Goal: Task Accomplishment & Management: Manage account settings

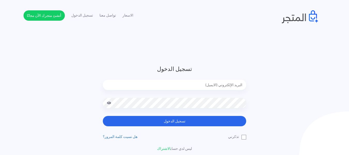
type input "[EMAIL_ADDRESS][DOMAIN_NAME]"
click at [208, 115] on div at bounding box center [174, 107] width 143 height 18
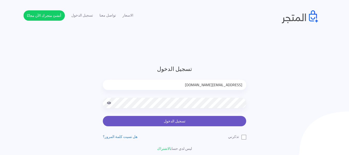
click at [208, 119] on button "تسجيل الدخول" at bounding box center [174, 121] width 143 height 10
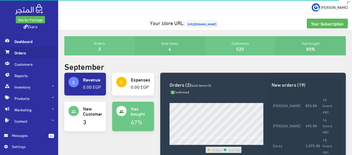
click at [19, 52] on span "Orders" at bounding box center [29, 52] width 50 height 11
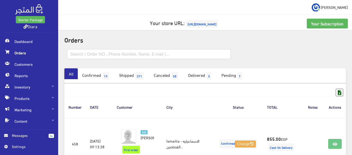
click at [109, 55] on input "text" at bounding box center [149, 54] width 164 height 10
type input "01066980779"
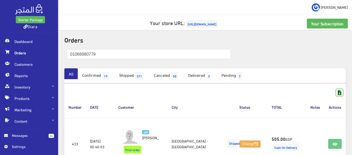
click at [18, 50] on span "Orders" at bounding box center [29, 52] width 50 height 11
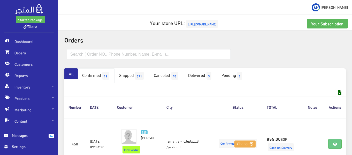
click at [95, 74] on link "Confirmed 19" at bounding box center [96, 75] width 37 height 15
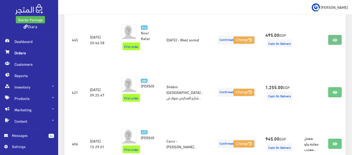
scroll to position [773, 0]
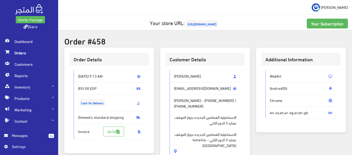
drag, startPoint x: 224, startPoint y: 145, endPoint x: 171, endPoint y: 70, distance: 91.1
click at [171, 70] on div "Nada Abdelmoneim Abd ElRahman nadamoneim738@gmail.com Nada Abdelmoneim Abd ElRa…" at bounding box center [205, 113] width 71 height 87
copy div "Nada Abdelmoneim Abd ElRahman nadamoneim738@gmail.com Nada Abdelmoneim Abd ElRa…"
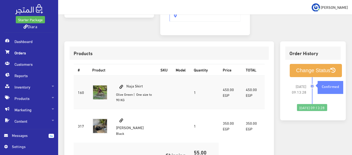
drag, startPoint x: 142, startPoint y: 83, endPoint x: 134, endPoint y: 83, distance: 8.5
click at [124, 85] on td "Naja Skirt Olive Green | One size to 90 KG" at bounding box center [134, 92] width 44 height 34
click at [158, 116] on td at bounding box center [163, 126] width 15 height 34
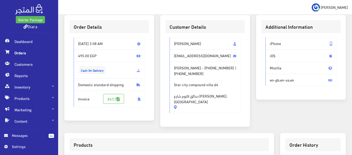
scroll to position [28, 0]
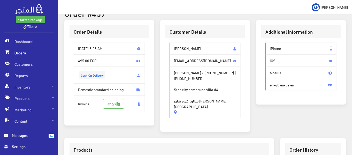
drag, startPoint x: 171, startPoint y: 103, endPoint x: 207, endPoint y: 102, distance: 36.4
click at [207, 102] on span "Soha Essam - +201004820958 | +201014292610 Star city compound villa d4 حدائق اك…" at bounding box center [205, 92] width 71 height 52
drag, startPoint x: 207, startPoint y: 102, endPoint x: 238, endPoint y: 101, distance: 30.5
click at [238, 101] on span "Soha Essam - +201004820958 | +201014292610 Star city compound villa d4 حدائق اك…" at bounding box center [205, 92] width 71 height 52
drag, startPoint x: 238, startPoint y: 101, endPoint x: 171, endPoint y: 47, distance: 86.0
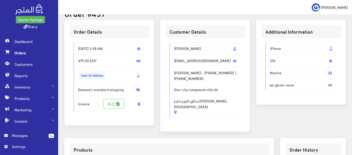
click at [171, 47] on div "soha Essam sohaessam520@gmail.com Soha Essam - +201004820958 | +201014292610 St…" at bounding box center [205, 80] width 71 height 76
copy div "soha Essam sohaessam520@gmail.com Soha Essam - +201004820958 | +201014292610 St…"
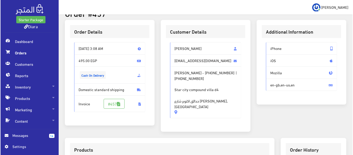
scroll to position [163, 0]
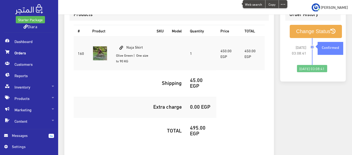
click at [141, 41] on td "Naja Skirt Olive Green | One size to 90 KG" at bounding box center [132, 53] width 41 height 34
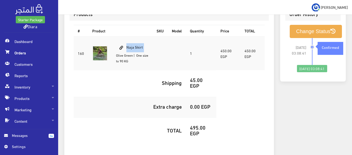
click at [141, 41] on td "Naja Skirt Olive Green | One size to 90 KG" at bounding box center [132, 53] width 41 height 34
copy td "Naja Skirt"
click at [200, 124] on h5 "495.00 EGP" at bounding box center [201, 129] width 22 height 11
copy h5 "495.00"
click at [200, 124] on h5 "495.00 EGP" at bounding box center [201, 129] width 22 height 11
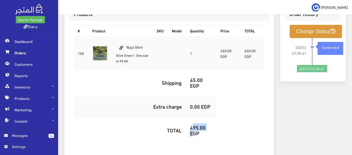
click at [335, 29] on icon at bounding box center [332, 31] width 5 height 5
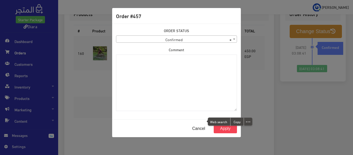
click at [204, 40] on span "× Confirmed" at bounding box center [176, 39] width 120 height 7
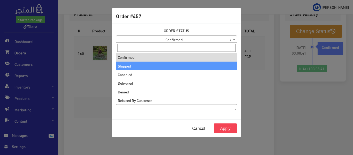
select select "2"
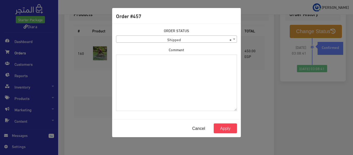
click at [160, 65] on textarea "Comment" at bounding box center [176, 83] width 121 height 57
click at [226, 126] on button "Apply" at bounding box center [225, 128] width 23 height 10
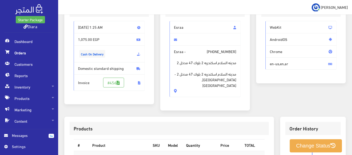
scroll to position [31, 0]
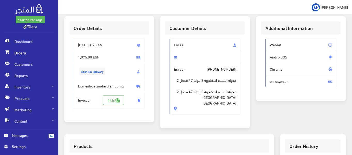
drag, startPoint x: 209, startPoint y: 100, endPoint x: 171, endPoint y: 39, distance: 72.3
click at [171, 39] on div "Esraa Esraa - +201114827628 مدينه السلام اسكندريه 2 بلوك 47 مدخل 2 مدينه السلام…" at bounding box center [205, 77] width 71 height 76
copy div "Esraa Esraa - +201114827628 مدينه السلام اسكندريه 2 بلوك 47 مدخل 2 مدينه السلام…"
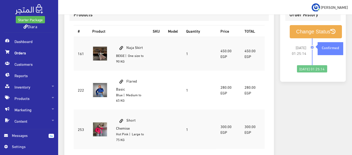
scroll to position [164, 0]
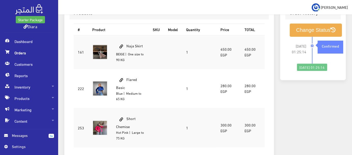
click at [134, 42] on td "Naja Skirt BEIGE | One size to 90 KG" at bounding box center [130, 52] width 37 height 34
copy td "Naja Skirt"
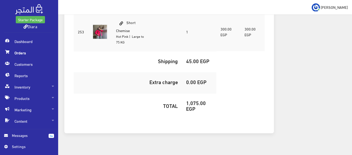
scroll to position [262, 0]
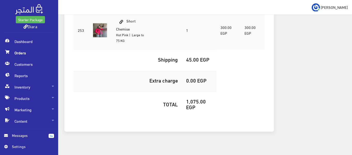
click at [200, 98] on h5 "1,075.00 EGP" at bounding box center [199, 103] width 26 height 11
copy h5 "1,075.00"
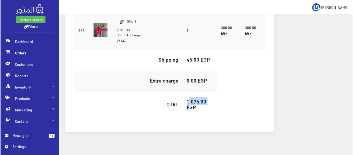
scroll to position [126, 0]
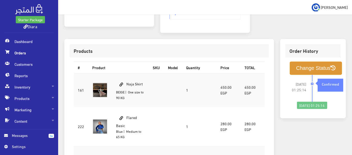
click at [322, 65] on button "Change Status" at bounding box center [316, 68] width 52 height 13
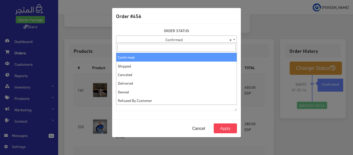
click at [200, 36] on span "× Confirmed" at bounding box center [176, 39] width 120 height 7
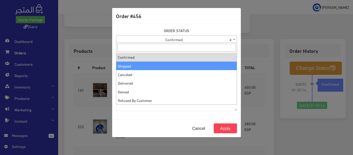
drag, startPoint x: 147, startPoint y: 64, endPoint x: 155, endPoint y: 64, distance: 7.8
select select "2"
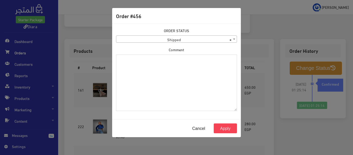
click at [155, 64] on textarea "Comment" at bounding box center [176, 83] width 121 height 57
click at [233, 130] on button "Apply" at bounding box center [225, 128] width 23 height 10
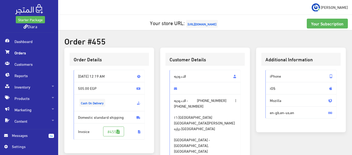
drag, startPoint x: 240, startPoint y: 130, endPoint x: 239, endPoint y: 134, distance: 4.7
click at [239, 134] on span "الاء وجيه - [PHONE_NUMBER] | [PHONE_NUMBER] ١٦ [GEOGRAPHIC_DATA] [GEOGRAPHIC_DA…" at bounding box center [205, 128] width 71 height 68
drag, startPoint x: 195, startPoint y: 101, endPoint x: 181, endPoint y: 137, distance: 39.0
click at [181, 137] on span "الاء وجيه - [PHONE_NUMBER] | [PHONE_NUMBER] ١٦ [GEOGRAPHIC_DATA] [GEOGRAPHIC_DA…" at bounding box center [205, 128] width 71 height 68
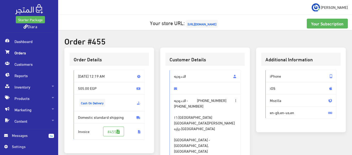
click at [181, 137] on span "الاء وجيه - [PHONE_NUMBER] | [PHONE_NUMBER] ١٦ [GEOGRAPHIC_DATA] [GEOGRAPHIC_DA…" at bounding box center [205, 128] width 71 height 68
drag, startPoint x: 181, startPoint y: 137, endPoint x: 175, endPoint y: 71, distance: 66.7
click at [175, 71] on div "الاء [PERSON_NAME] - [PHONE_NUMBER] | [PHONE_NUMBER] ١٦ [GEOGRAPHIC_DATA] [GEOG…" at bounding box center [205, 116] width 71 height 93
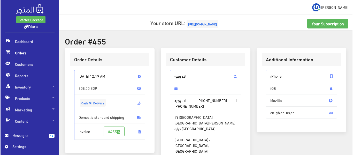
scroll to position [135, 0]
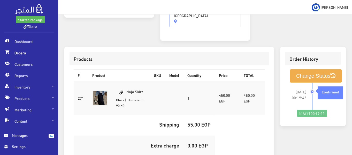
click at [135, 81] on td "Naja Skirt Black | One size to 90 KG" at bounding box center [131, 98] width 38 height 34
copy td "Naja Skirt"
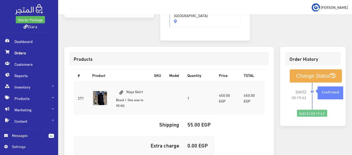
copy h5 "505.00"
click at [309, 69] on button "Change Status" at bounding box center [316, 75] width 52 height 13
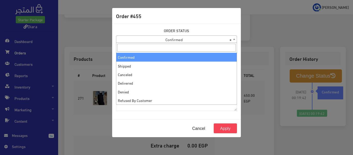
click at [178, 41] on span "× Confirmed" at bounding box center [176, 39] width 120 height 7
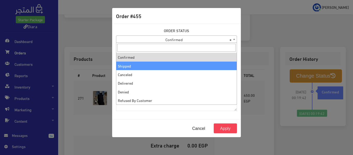
select select "2"
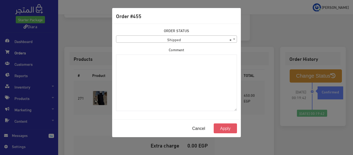
click at [234, 127] on button "Apply" at bounding box center [225, 128] width 23 height 10
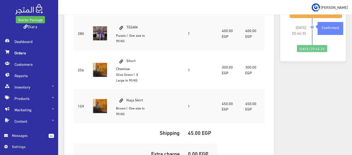
scroll to position [59, 0]
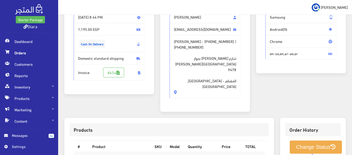
drag, startPoint x: 202, startPoint y: 77, endPoint x: 172, endPoint y: 18, distance: 65.9
click at [172, 18] on div "Salma othman Salmasan957@gmail.com Salma othman - +201206088882 | +201033039133…" at bounding box center [205, 54] width 71 height 87
copy div "Salma othman Salmasan957@gmail.com Salma othman - +201206088882 | +201033039133…"
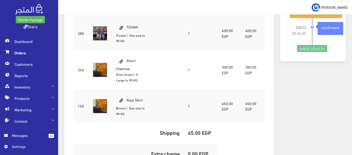
click at [131, 17] on td "TEGAN Purple | One size to 90 KG" at bounding box center [131, 33] width 39 height 34
copy td "TEGAN"
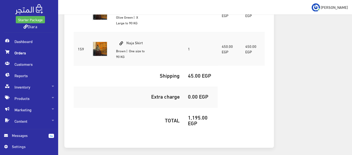
scroll to position [262, 0]
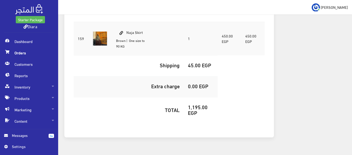
click at [206, 104] on h5 "1,195.00 EGP" at bounding box center [200, 109] width 25 height 11
copy h5 "1,195.00"
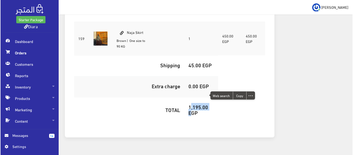
scroll to position [126, 0]
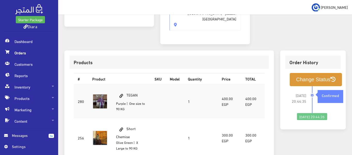
click at [335, 73] on button "Change Status" at bounding box center [316, 79] width 52 height 13
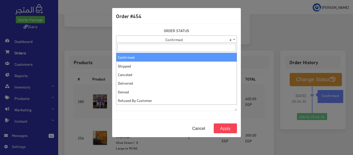
click at [205, 42] on span "× Confirmed" at bounding box center [176, 39] width 120 height 7
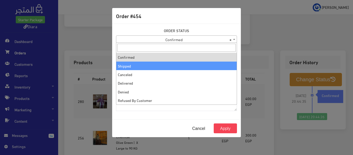
select select "2"
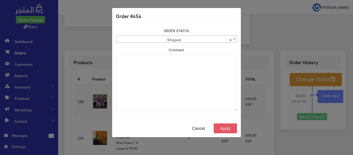
click at [231, 128] on button "Apply" at bounding box center [225, 128] width 23 height 10
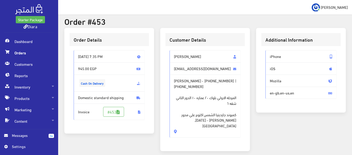
scroll to position [21, 0]
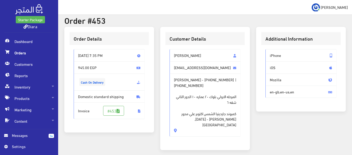
drag, startPoint x: 178, startPoint y: 121, endPoint x: 171, endPoint y: 50, distance: 70.9
click at [171, 50] on div "Shahd Salah shahhdsalahh@gmail.com Shahd Salah - +201005181038 | +201005181038 …" at bounding box center [205, 92] width 71 height 87
copy div "Shahd Salah shahhdsalahh@gmail.com Shahd Salah - +201005181038 | +201005181038 …"
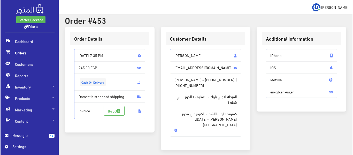
scroll to position [156, 0]
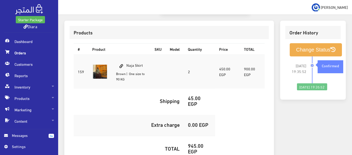
click at [136, 58] on td "Naja Skirt Brown | One size to 90 KG" at bounding box center [131, 72] width 39 height 34
copy td "Naja Skirt"
click at [136, 58] on td "Naja Skirt Brown | One size to 90 KG" at bounding box center [131, 72] width 39 height 34
click at [191, 142] on h5 "945.00 EGP" at bounding box center [199, 147] width 23 height 11
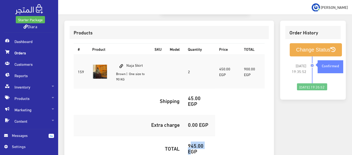
click at [191, 142] on h5 "945.00 EGP" at bounding box center [199, 147] width 23 height 11
copy h5 "945.00"
click at [312, 44] on button "Change Status" at bounding box center [316, 49] width 52 height 13
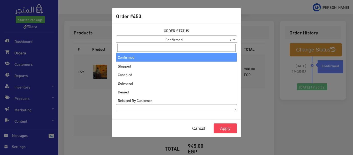
click at [197, 38] on span "× Confirmed" at bounding box center [176, 39] width 120 height 7
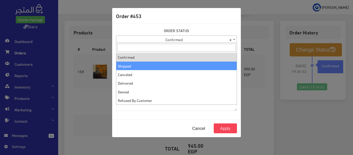
select select "2"
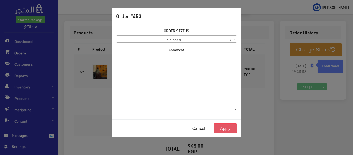
click at [225, 124] on button "Apply" at bounding box center [225, 128] width 23 height 10
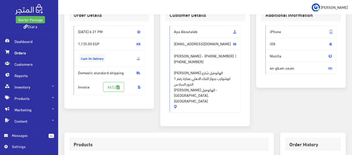
scroll to position [41, 0]
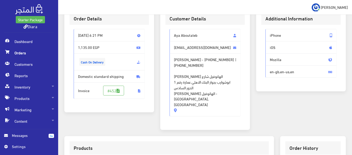
drag, startPoint x: 227, startPoint y: 104, endPoint x: 173, endPoint y: 27, distance: 94.4
click at [173, 27] on div "Aya Aboutaleb ayaaboutaleb2@gmail.com Aya Aboutaleb - +201029224116 | +20102922…" at bounding box center [204, 75] width 79 height 100
copy div "Aya Aboutaleb ayaaboutaleb2@gmail.com Aya Aboutaleb - +201029224116 | +20102922…"
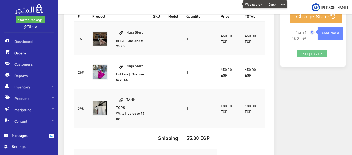
scroll to position [191, 0]
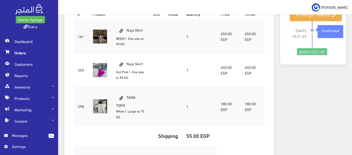
click at [136, 27] on td "Naja Skirt BEIGE | One size to 90 KG" at bounding box center [130, 36] width 37 height 34
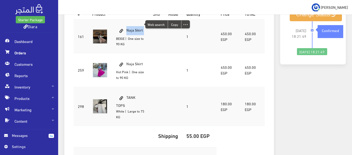
click at [136, 27] on td "Naja Skirt BEIGE | One size to 90 KG" at bounding box center [130, 36] width 37 height 34
copy td "Naja Skirt"
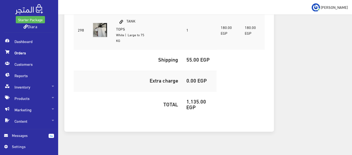
click at [195, 98] on h5 "1,135.00 EGP" at bounding box center [199, 103] width 26 height 11
copy h5 "1,135.00"
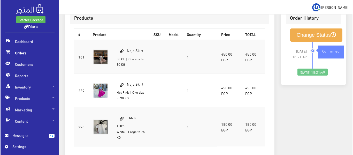
scroll to position [168, 0]
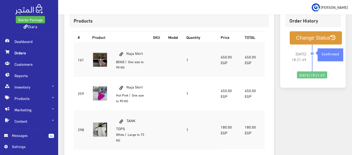
click at [303, 31] on button "Change Status" at bounding box center [316, 37] width 52 height 13
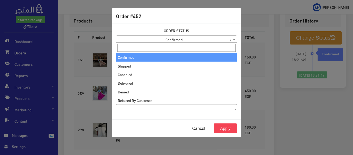
click at [185, 41] on span "× Confirmed" at bounding box center [176, 39] width 120 height 7
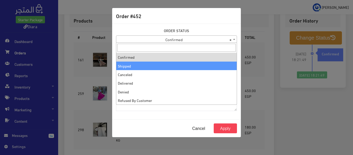
select select "2"
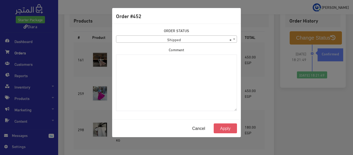
click at [226, 131] on button "Apply" at bounding box center [225, 128] width 23 height 10
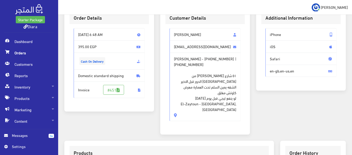
scroll to position [26, 0]
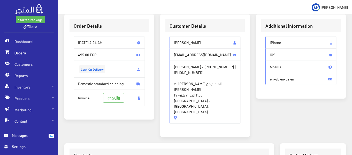
scroll to position [30, 0]
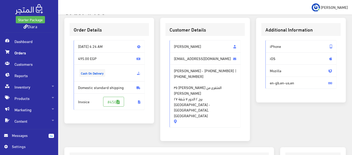
drag, startPoint x: 194, startPoint y: 98, endPoint x: 170, endPoint y: 41, distance: 62.2
click at [170, 41] on div "afnan abdelgawad afnanabdelgawad97@gmail.com afnan abdelgawad - +201003245967 |…" at bounding box center [205, 83] width 71 height 87
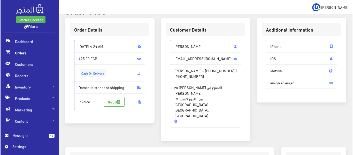
scroll to position [165, 0]
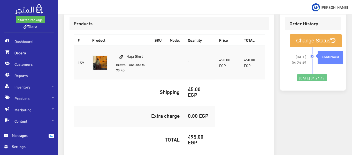
click at [134, 45] on td "Naja Skirt Brown | One size to 90 KG" at bounding box center [131, 62] width 39 height 34
copy td "Naja Skirt"
click at [194, 133] on h5 "495.00 EGP" at bounding box center [199, 138] width 23 height 11
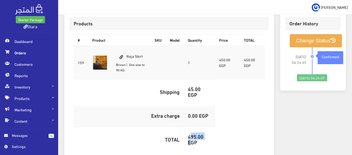
click at [194, 133] on h5 "495.00 EGP" at bounding box center [199, 138] width 23 height 11
copy h5 "495.00"
click at [302, 34] on button "Change Status" at bounding box center [316, 40] width 52 height 13
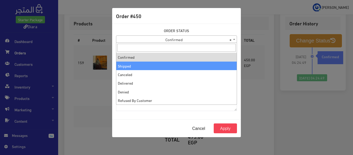
drag, startPoint x: 185, startPoint y: 43, endPoint x: 159, endPoint y: 69, distance: 36.7
select select "2"
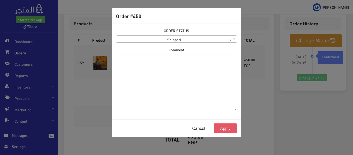
click at [227, 126] on button "Apply" at bounding box center [225, 128] width 23 height 10
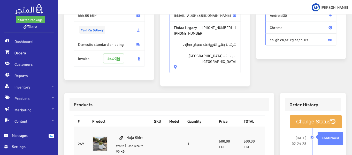
scroll to position [49, 0]
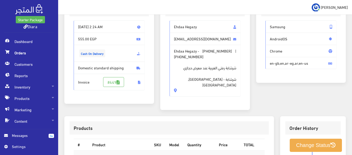
drag, startPoint x: 190, startPoint y: 83, endPoint x: 173, endPoint y: 23, distance: 62.0
click at [173, 23] on div "Ehdaa Hegazy [EMAIL_ADDRESS][DOMAIN_NAME] Ehdaa Hegazy - [PHONE_NUMBER] | [PHON…" at bounding box center [205, 58] width 71 height 76
copy div "Ehdaa Hegazy [EMAIL_ADDRESS][DOMAIN_NAME] Ehdaa Hegazy - [PHONE_NUMBER] | [PHON…"
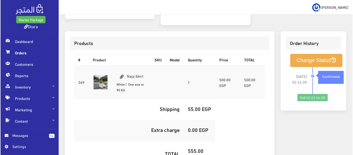
scroll to position [135, 0]
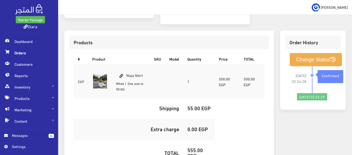
click at [128, 65] on td "Naja Skirt White | One size to 90 KG" at bounding box center [131, 82] width 38 height 34
copy td "Naja Skirt"
click at [195, 147] on h5 "555.00 EGP" at bounding box center [198, 152] width 23 height 11
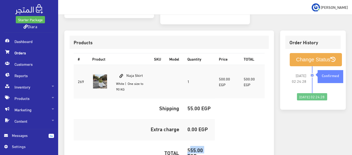
click at [195, 147] on h5 "555.00 EGP" at bounding box center [198, 152] width 23 height 11
copy h5 "555.00"
click at [295, 53] on button "Change Status" at bounding box center [316, 59] width 52 height 13
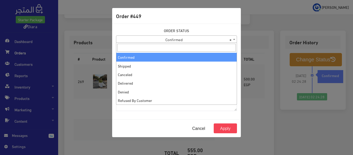
drag, startPoint x: 170, startPoint y: 38, endPoint x: 143, endPoint y: 65, distance: 38.2
select select "2"
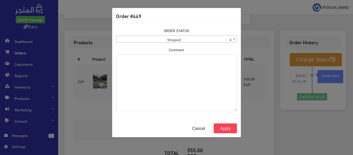
click at [143, 65] on textarea "Comment" at bounding box center [176, 83] width 121 height 57
click at [218, 133] on button "Apply" at bounding box center [225, 128] width 23 height 10
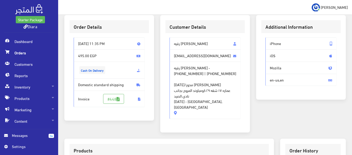
scroll to position [24, 0]
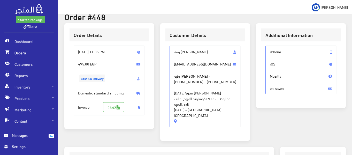
drag, startPoint x: 203, startPoint y: 116, endPoint x: 181, endPoint y: 74, distance: 47.3
drag, startPoint x: 181, startPoint y: 74, endPoint x: 179, endPoint y: 52, distance: 22.3
click at [179, 52] on span "رقيه [PERSON_NAME]" at bounding box center [205, 51] width 71 height 12
click at [179, 52] on span "رقيه محمد عبد العزيز" at bounding box center [205, 51] width 71 height 12
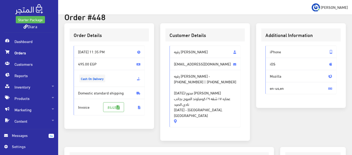
drag, startPoint x: 179, startPoint y: 52, endPoint x: 203, endPoint y: 114, distance: 66.4
click at [203, 114] on div "رقيه محمد عبد العزيز rokaia2772002@gmai.com رقيه محمد عبد العزيز - +20110247918…" at bounding box center [205, 85] width 71 height 81
copy div "رقيه محمد عبد العزيز rokaia2772002@gmai.com رقيه محمد عبد العزيز - +20110247918…"
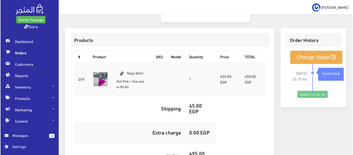
scroll to position [144, 0]
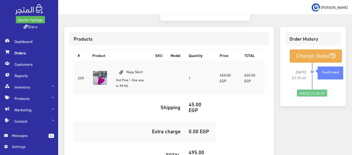
click at [129, 69] on td "Naja Skirt Hot Pink | One size to 90 KG" at bounding box center [131, 78] width 39 height 34
copy td "Naja Skirt"
click at [129, 69] on td "Naja Skirt Hot Pink | One size to 90 KG" at bounding box center [131, 78] width 39 height 34
click at [198, 153] on h5 "495.00 EGP" at bounding box center [200, 154] width 23 height 11
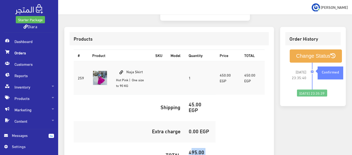
click at [198, 153] on h5 "495.00 EGP" at bounding box center [200, 154] width 23 height 11
copy h5 "495.00"
click at [302, 58] on button "Change Status" at bounding box center [316, 55] width 52 height 13
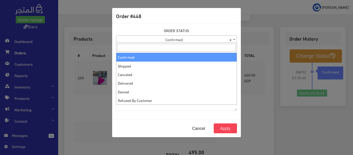
click at [167, 39] on span "× Confirmed" at bounding box center [176, 39] width 120 height 7
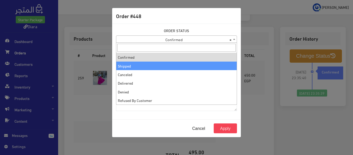
select select "2"
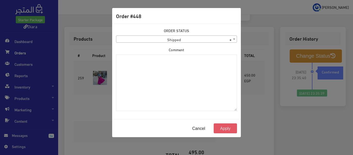
click at [218, 125] on button "Apply" at bounding box center [225, 128] width 23 height 10
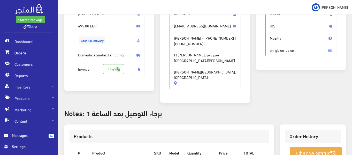
scroll to position [57, 0]
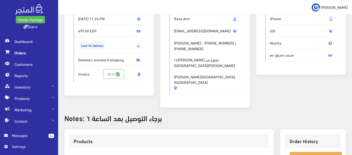
drag, startPoint x: 204, startPoint y: 77, endPoint x: 173, endPoint y: 20, distance: 64.4
click at [173, 20] on div "Rana Antr ranaghonem59@gmail.com Rana Antr - +201093083872 | +201020133709 ٢٤ش …" at bounding box center [205, 52] width 71 height 81
copy div "Rana Antr ranaghonem59@gmail.com Rana Antr - +201093083872 | +201020133709 ٢٤ش …"
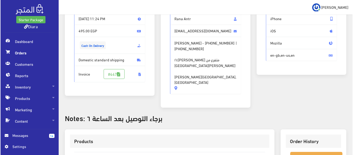
scroll to position [193, 0]
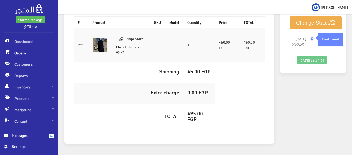
click at [131, 35] on td "Naja Skirt Black | One size to 90 KG" at bounding box center [131, 45] width 38 height 34
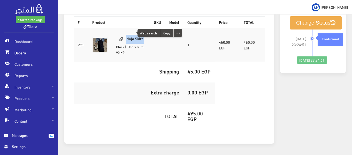
copy td "Naja Skirt"
click at [131, 35] on td "Naja Skirt Black | One size to 90 KG" at bounding box center [131, 45] width 38 height 34
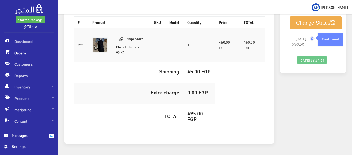
click at [190, 110] on h5 "495.00 EGP" at bounding box center [198, 115] width 23 height 11
copy h5 "495.00"
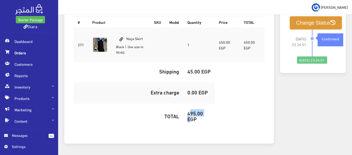
click at [330, 19] on button "Change Status" at bounding box center [316, 22] width 52 height 13
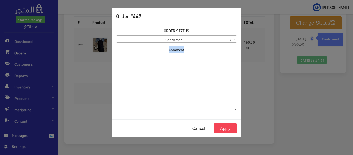
drag, startPoint x: 190, startPoint y: 43, endPoint x: 178, endPoint y: 37, distance: 13.4
click at [178, 37] on div "ORDER STATUS Confirmed Shipped Canceled Delivered Denied Refused By Customer Pe…" at bounding box center [176, 71] width 127 height 87
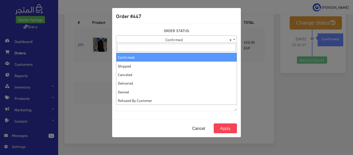
click at [178, 37] on span "× Confirmed" at bounding box center [176, 39] width 120 height 7
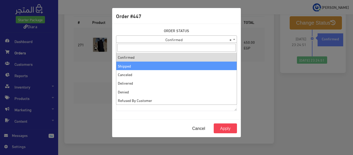
select select "2"
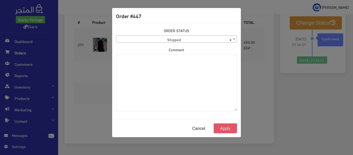
click at [218, 124] on button "Apply" at bounding box center [225, 128] width 23 height 10
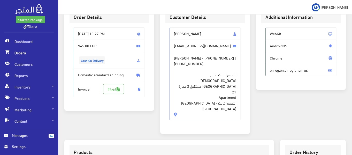
scroll to position [37, 0]
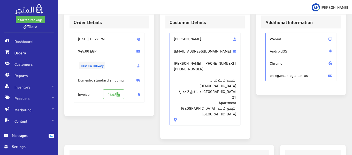
click at [192, 96] on span "التجمع التالت شارع [DEMOGRAPHIC_DATA][GEOGRAPHIC_DATA] مستقبل 2 عمارة 21 Apartm…" at bounding box center [205, 93] width 62 height 45
drag, startPoint x: 192, startPoint y: 96, endPoint x: 173, endPoint y: 34, distance: 64.5
click at [173, 34] on div "Asma Asim asmaaasim30@gmail.com Asma Asim - +201066786792 | +201066786792 التجم…" at bounding box center [205, 79] width 71 height 93
copy div "Asma Asim asmaaasim30@gmail.com Asma Asim - +201066786792 | +201066786792 التجم…"
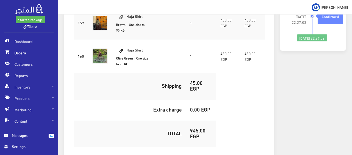
scroll to position [228, 0]
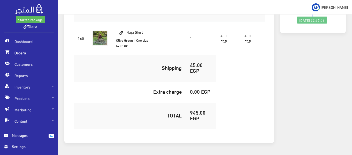
click at [190, 109] on h5 "945.00 EGP" at bounding box center [201, 114] width 22 height 11
copy h5 "945.00"
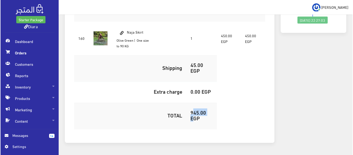
scroll to position [93, 0]
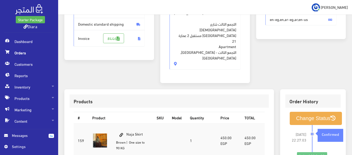
click at [308, 125] on li "2025-08-30 22:27:03 Confirmed" at bounding box center [312, 138] width 47 height 27
click at [300, 112] on button "Change Status" at bounding box center [316, 118] width 52 height 13
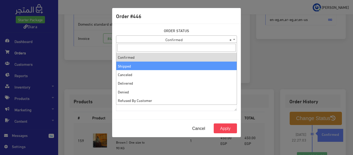
drag, startPoint x: 152, startPoint y: 41, endPoint x: 131, endPoint y: 68, distance: 35.0
select select "2"
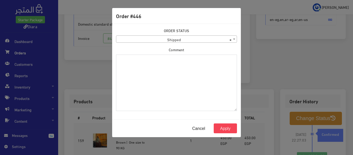
click at [131, 68] on textarea "Comment" at bounding box center [176, 83] width 121 height 57
click at [226, 129] on button "Apply" at bounding box center [225, 128] width 23 height 10
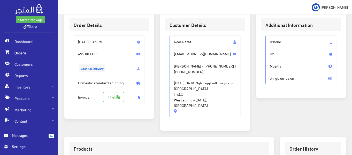
scroll to position [30, 0]
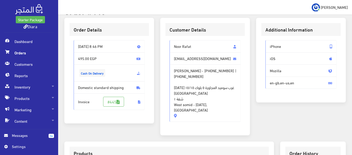
click at [185, 104] on span "٦ اكتوبر غرب سوميد المجاورة ٥ بلوك ١٥/١٥ شارع البيت الأمين فيلا ٤ شقة ١ West so…" at bounding box center [205, 96] width 62 height 34
drag, startPoint x: 185, startPoint y: 104, endPoint x: 166, endPoint y: 43, distance: 63.5
click at [166, 43] on div "Noor Rafat noorbadawy9999@gmail.com Noor Rafat - +201111235823 | +201111235823 …" at bounding box center [204, 83] width 79 height 94
copy div "Noor Rafat noorbadawy9999@gmail.com Noor Rafat - +201111235823 | +201111235823 …"
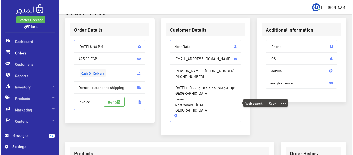
scroll to position [165, 0]
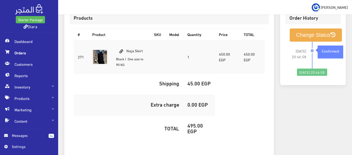
drag, startPoint x: 126, startPoint y: 39, endPoint x: 139, endPoint y: 47, distance: 14.8
click at [139, 47] on td "Naja Skirt Black | One size to 90 KG" at bounding box center [131, 57] width 38 height 34
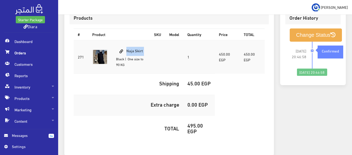
click at [139, 47] on td "Naja Skirt Black | One size to 90 KG" at bounding box center [131, 57] width 38 height 34
click at [200, 125] on h5 "495.00 EGP" at bounding box center [198, 127] width 23 height 11
copy h5 "495.00"
click at [200, 125] on h5 "495.00 EGP" at bounding box center [198, 127] width 23 height 11
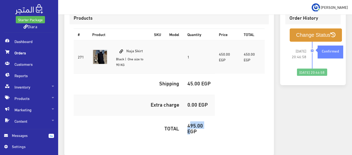
click at [300, 28] on button "Change Status" at bounding box center [316, 34] width 52 height 13
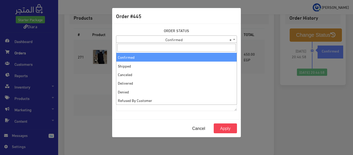
click at [180, 36] on span "× Confirmed" at bounding box center [176, 39] width 120 height 7
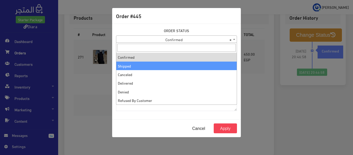
select select "2"
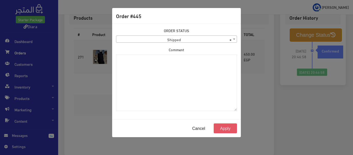
click at [228, 126] on button "Apply" at bounding box center [225, 128] width 23 height 10
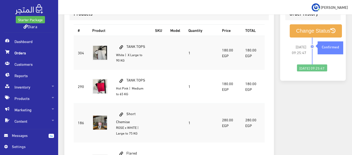
scroll to position [167, 0]
